Goal: Transaction & Acquisition: Purchase product/service

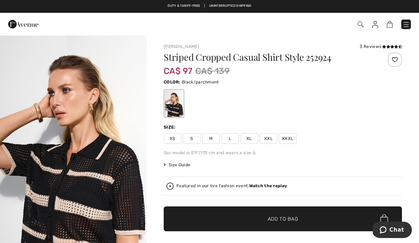
click at [394, 114] on div at bounding box center [283, 103] width 238 height 29
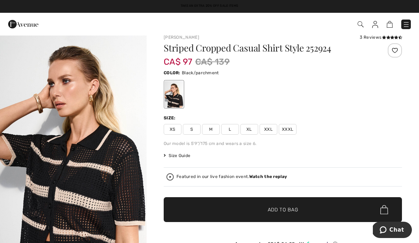
click at [183, 155] on span "Size Guide" at bounding box center [177, 155] width 27 height 6
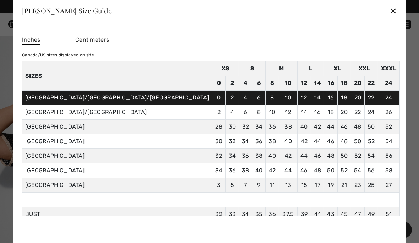
click at [390, 13] on div "✕" at bounding box center [393, 10] width 7 height 15
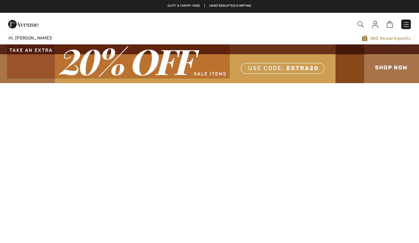
checkbox input "true"
click at [377, 23] on img at bounding box center [375, 24] width 6 height 7
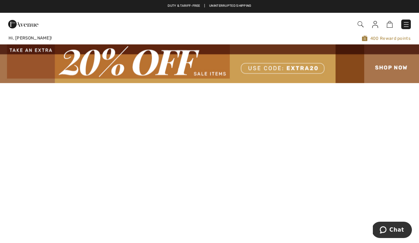
click at [378, 26] on img at bounding box center [375, 24] width 6 height 7
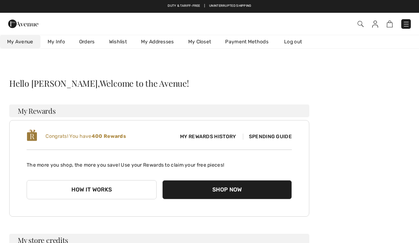
click at [217, 140] on span "My Rewards History" at bounding box center [207, 136] width 67 height 7
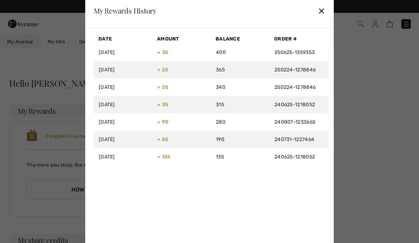
click at [324, 13] on div "✕" at bounding box center [321, 10] width 7 height 15
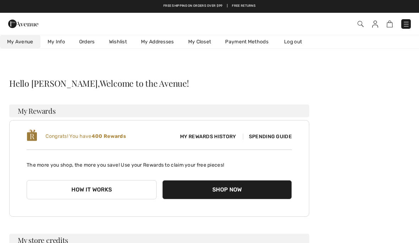
click at [91, 45] on link "Orders" at bounding box center [87, 41] width 30 height 13
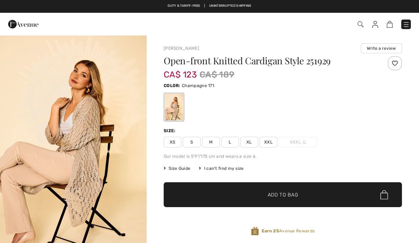
checkbox input "true"
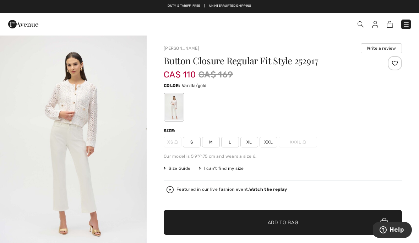
scroll to position [0, 0]
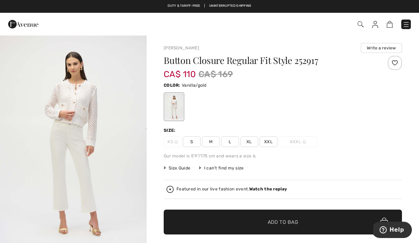
click at [373, 22] on img at bounding box center [375, 24] width 6 height 7
click at [373, 27] on img at bounding box center [375, 24] width 6 height 7
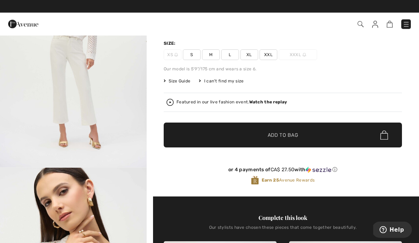
scroll to position [87, 0]
click at [213, 101] on div "Featured in our live fashion event. Watch the replay" at bounding box center [232, 102] width 110 height 5
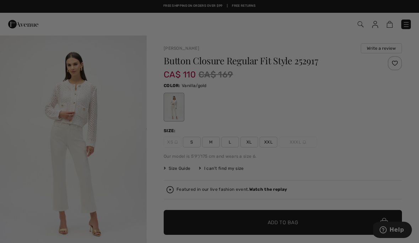
scroll to position [0, 0]
